Goal: Information Seeking & Learning: Learn about a topic

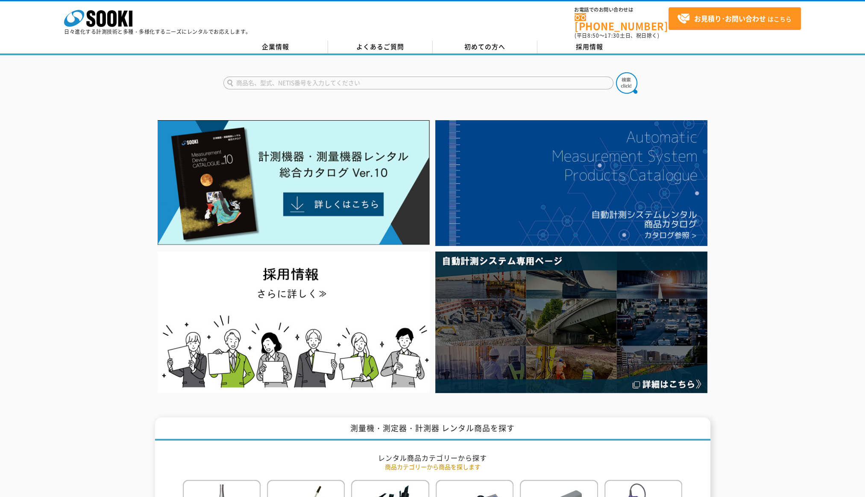
click at [333, 79] on input "text" at bounding box center [418, 82] width 390 height 13
type input "2Dセンサ"
click at [616, 72] on button at bounding box center [626, 82] width 21 height 21
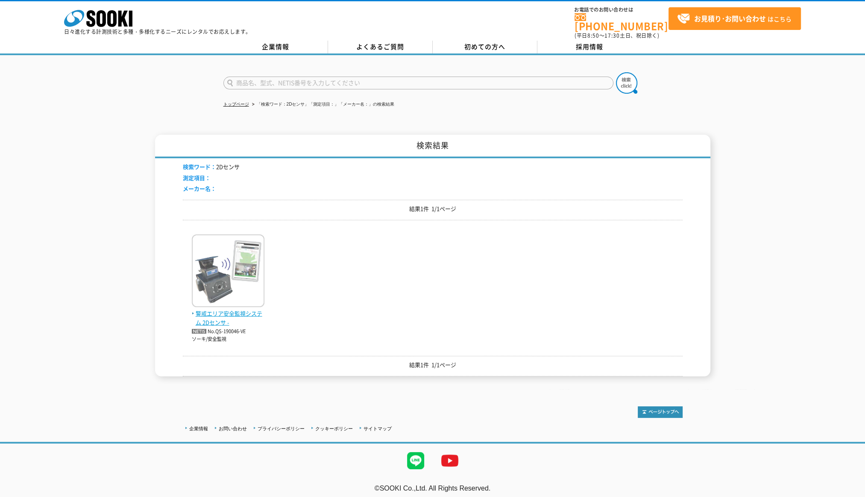
click at [226, 309] on span "警戒エリア安全監視システム 2Dセンサ -" at bounding box center [228, 318] width 73 height 18
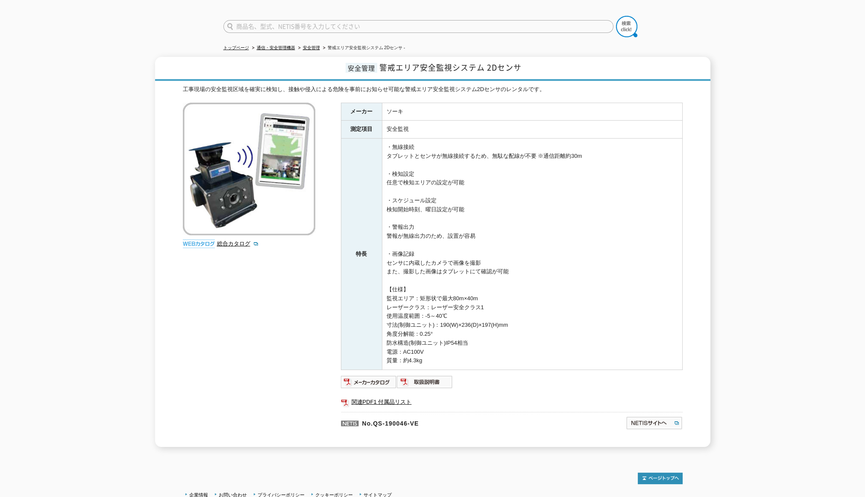
scroll to position [88, 0]
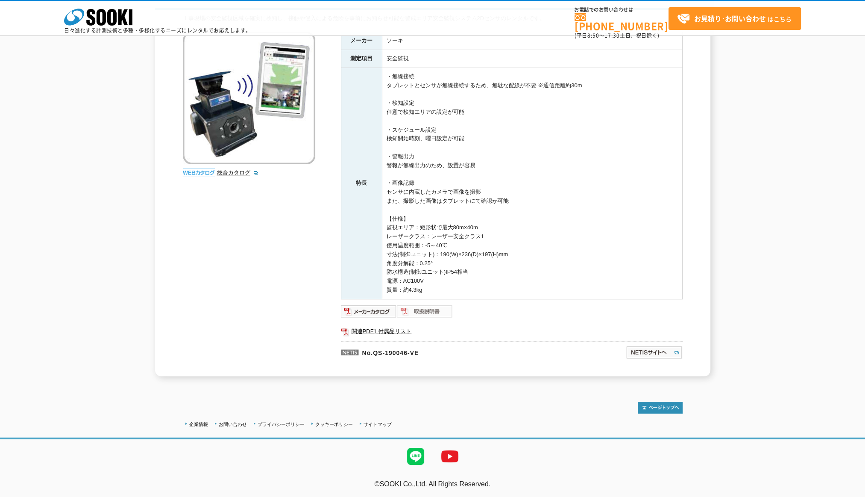
click at [422, 308] on img at bounding box center [425, 311] width 56 height 14
click at [388, 312] on img at bounding box center [369, 311] width 56 height 14
